Goal: Task Accomplishment & Management: Complete application form

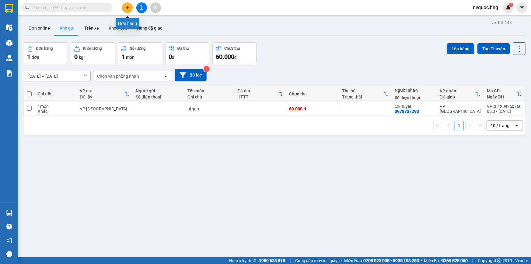
click at [130, 5] on button at bounding box center [127, 7] width 11 height 11
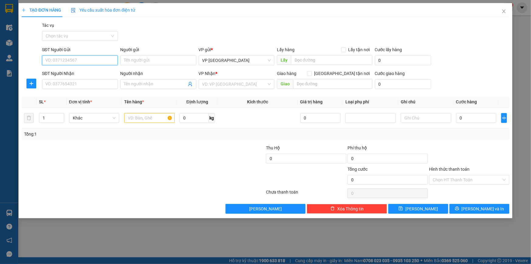
click at [93, 62] on input "SĐT Người Gửi" at bounding box center [80, 60] width 76 height 10
type input "0986702518"
click at [98, 83] on input "SĐT Người Nhận" at bounding box center [80, 84] width 76 height 10
type input "0977724611"
click at [150, 122] on input "text" at bounding box center [149, 118] width 51 height 10
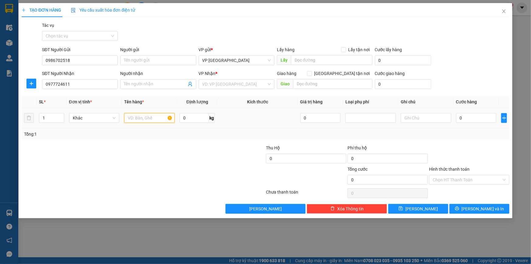
type input "x"
type input "0"
click at [149, 119] on input "text" at bounding box center [149, 118] width 51 height 10
type input "XE MÁY WAVE ĐEN"
click at [481, 117] on input "0" at bounding box center [476, 118] width 40 height 10
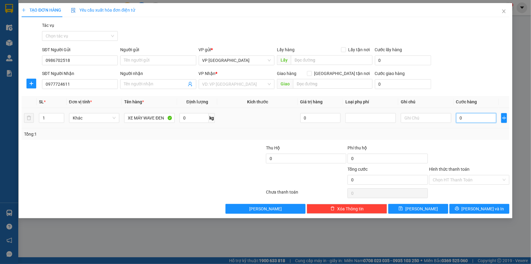
type input "4"
type input "45"
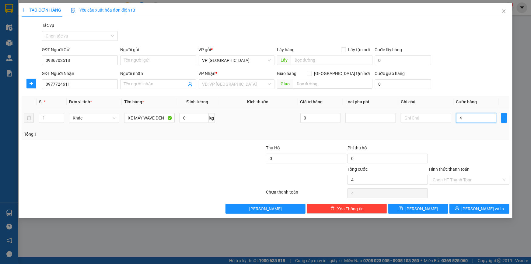
type input "45"
type input "450"
type input "4.500"
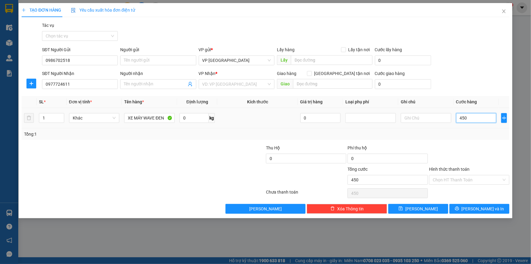
type input "4.500"
type input "45.000"
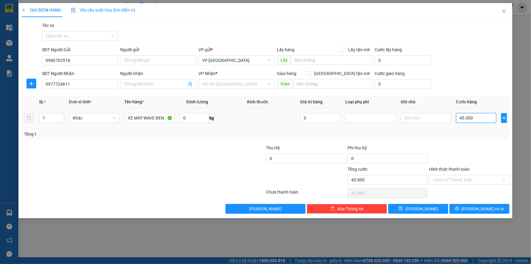
type input "450.000"
click at [461, 181] on input "Hình thức thanh toán" at bounding box center [467, 179] width 69 height 9
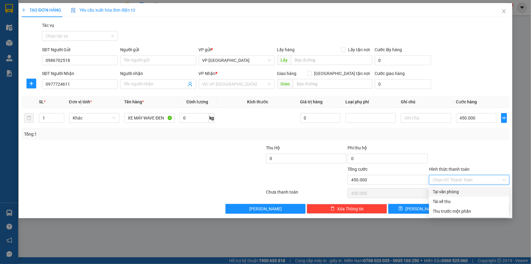
click at [461, 192] on div "Tại văn phòng" at bounding box center [469, 191] width 73 height 7
type input "0"
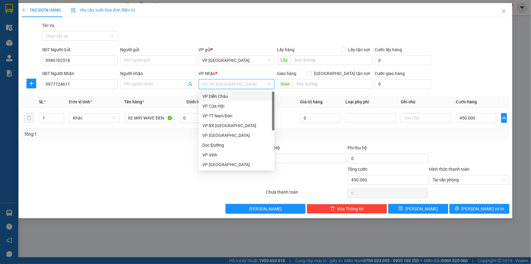
click at [240, 82] on input "search" at bounding box center [234, 83] width 64 height 9
click at [226, 163] on div "VP [GEOGRAPHIC_DATA]" at bounding box center [236, 164] width 68 height 7
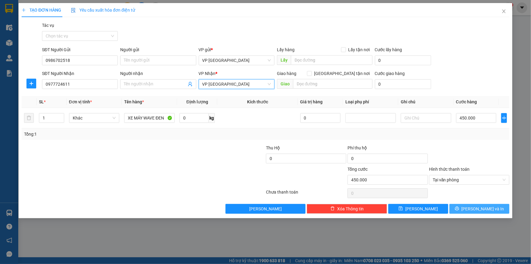
click at [485, 211] on span "[PERSON_NAME] và In" at bounding box center [483, 208] width 43 height 7
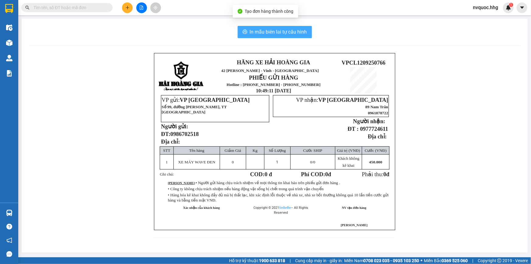
click at [295, 30] on span "In mẫu biên lai tự cấu hình" at bounding box center [278, 32] width 57 height 8
